Goal: Task Accomplishment & Management: Manage account settings

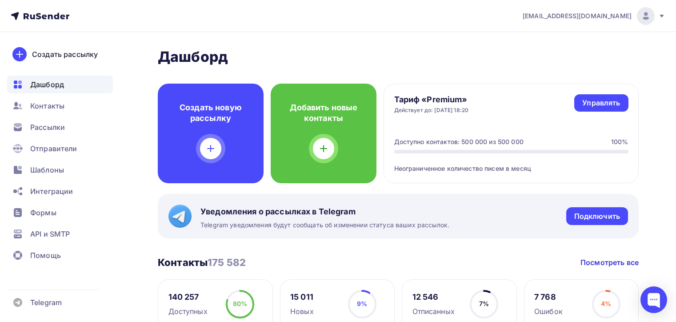
click at [574, 23] on div "[EMAIL_ADDRESS][DOMAIN_NAME]" at bounding box center [593, 16] width 143 height 18
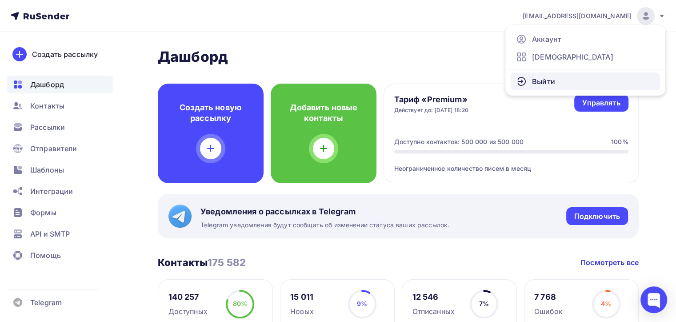
click at [552, 82] on span "Выйти" at bounding box center [543, 81] width 23 height 11
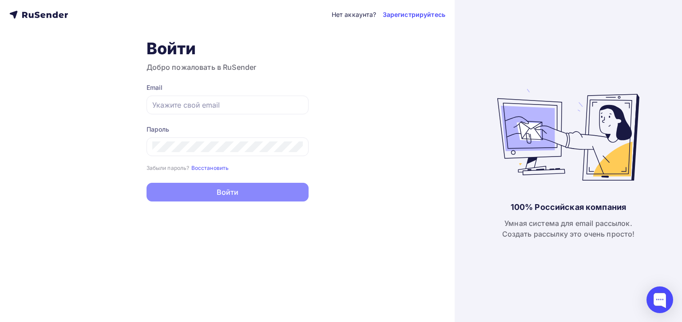
type input "[EMAIL_ADDRESS][DOMAIN_NAME]"
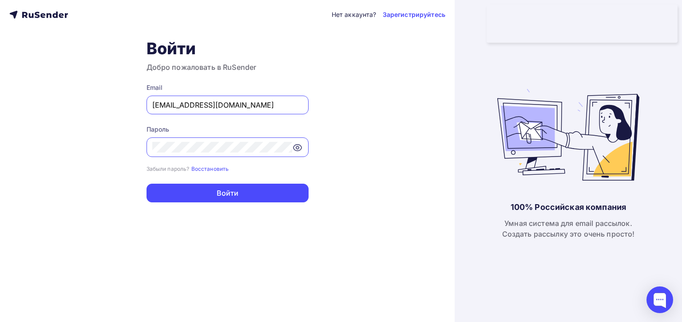
click at [252, 104] on input "[EMAIL_ADDRESS][DOMAIN_NAME]" at bounding box center [227, 105] width 151 height 11
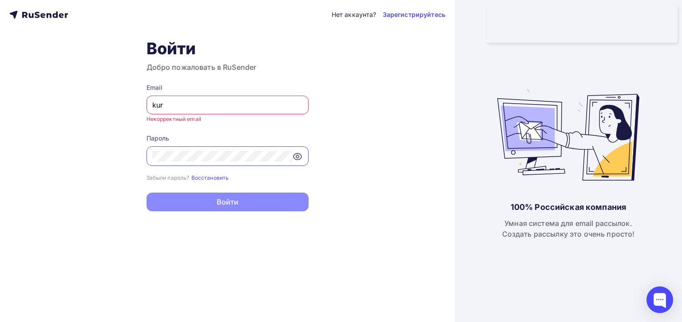
type input "[PERSON_NAME][EMAIL_ADDRESS][DOMAIN_NAME]"
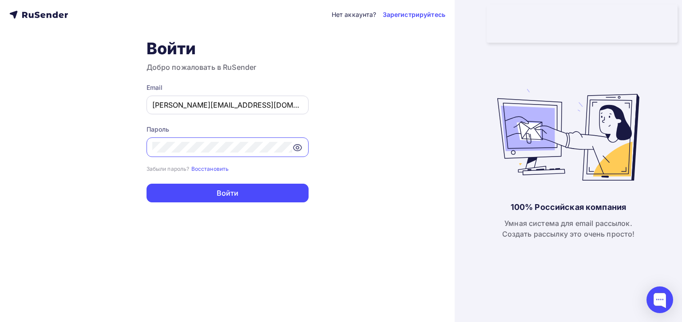
click at [147, 183] on button "Войти" at bounding box center [228, 192] width 162 height 19
